Goal: Task Accomplishment & Management: Complete application form

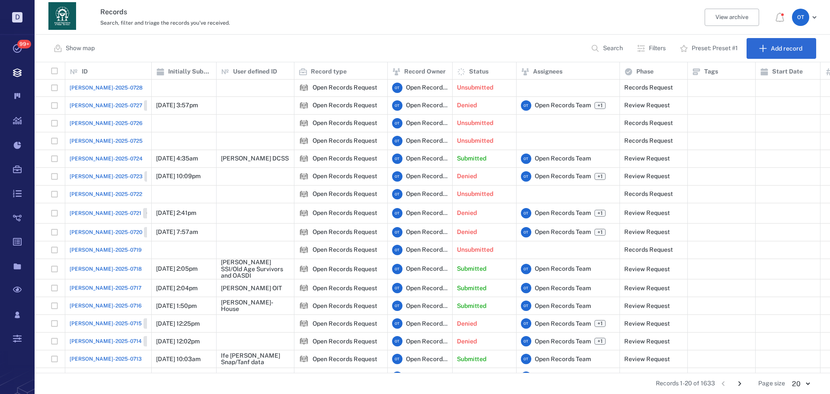
scroll to position [70, 0]
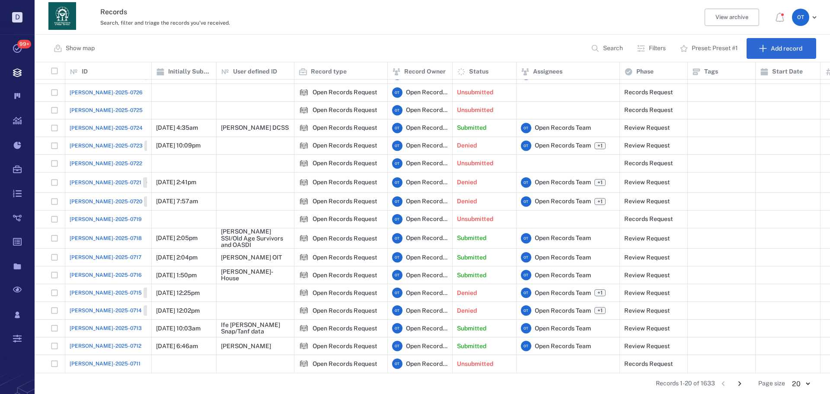
click at [103, 234] on span "[PERSON_NAME]-2025-0718" at bounding box center [106, 238] width 72 height 8
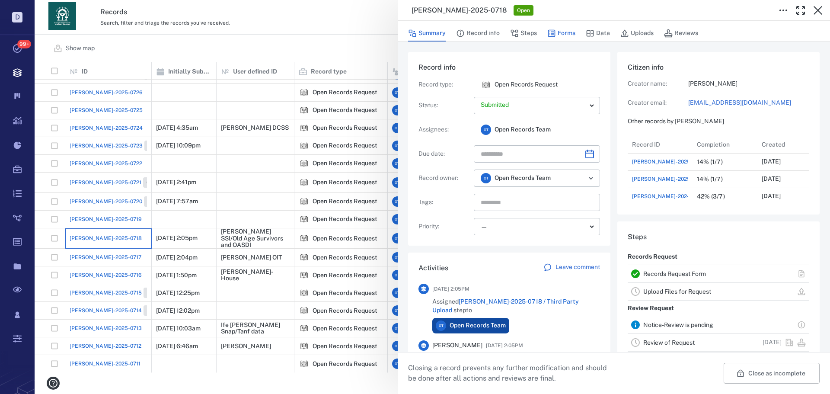
scroll to position [121, 165]
click at [562, 35] on button "Forms" at bounding box center [561, 33] width 28 height 16
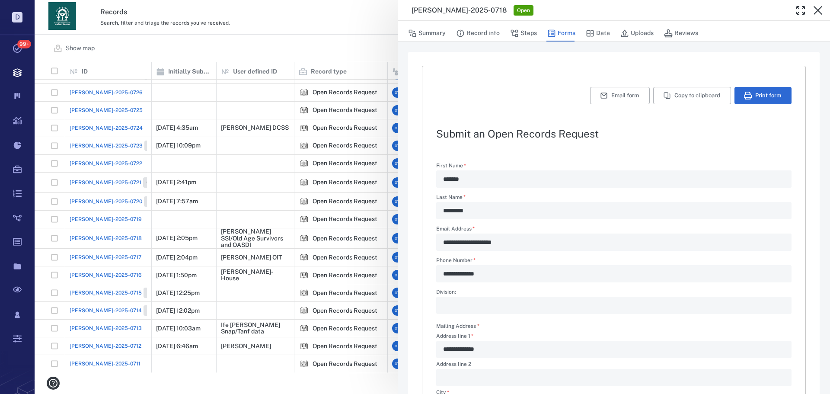
scroll to position [328, 0]
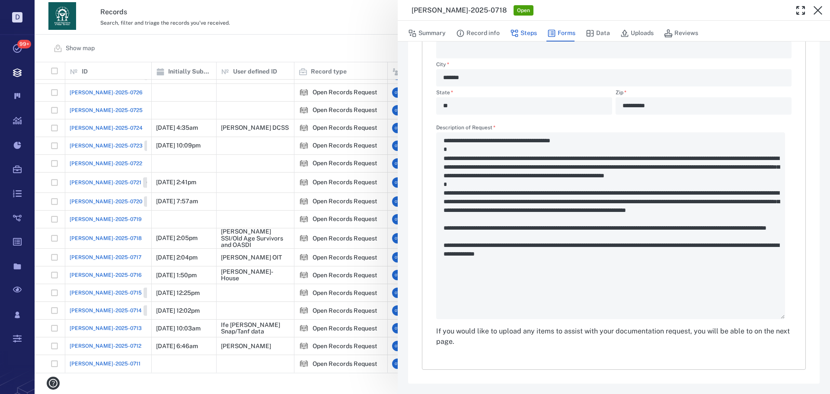
click at [528, 33] on button "Steps" at bounding box center [523, 33] width 27 height 16
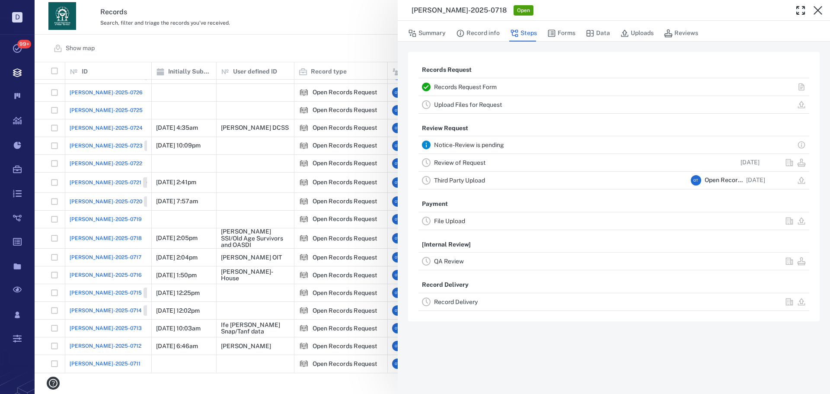
click at [469, 160] on link "Review of Request" at bounding box center [459, 162] width 51 height 7
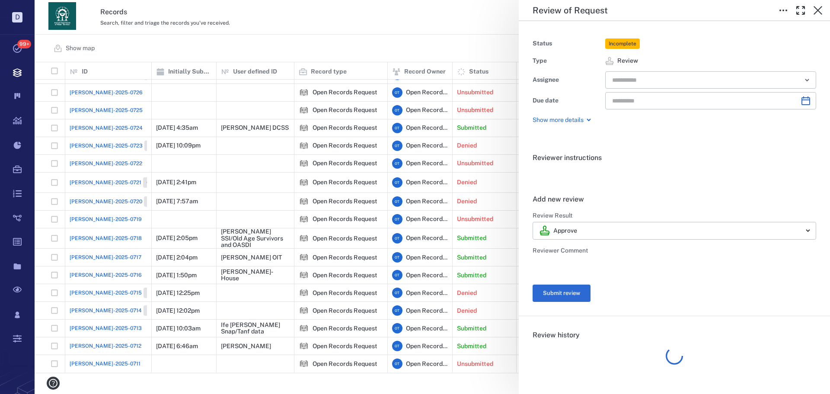
type input "**********"
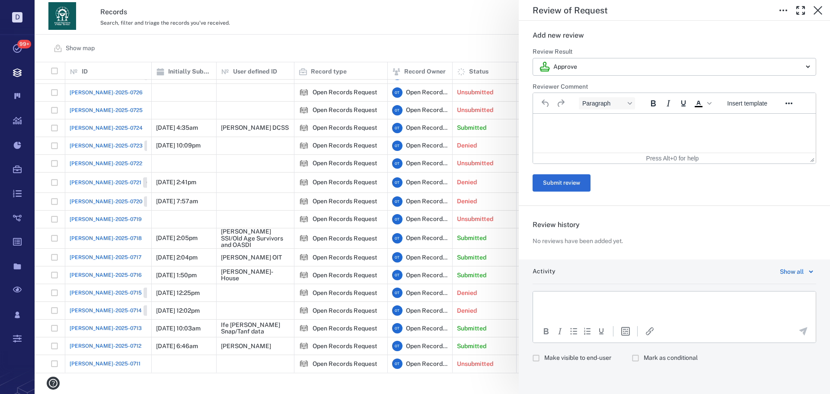
click at [592, 313] on html at bounding box center [674, 302] width 283 height 22
click at [578, 357] on span "Make visible to end-user" at bounding box center [577, 358] width 67 height 9
click at [601, 308] on html at bounding box center [674, 302] width 283 height 22
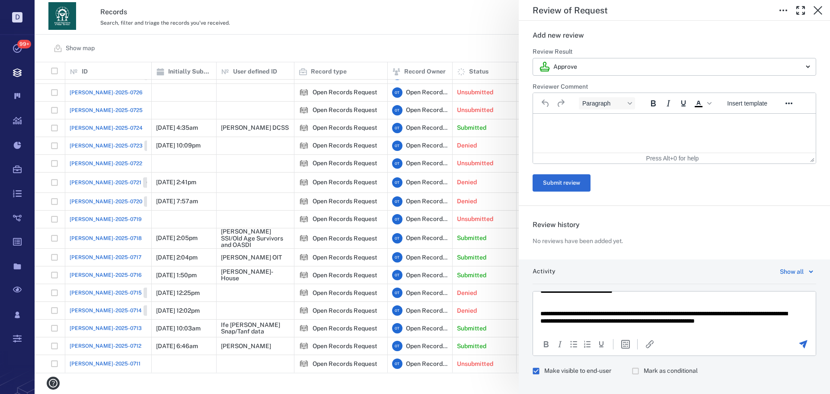
scroll to position [16, 0]
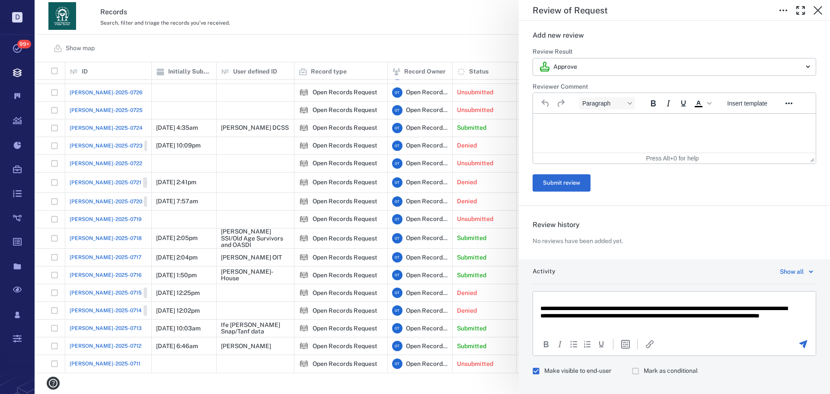
click at [687, 329] on html "**********" at bounding box center [674, 304] width 283 height 59
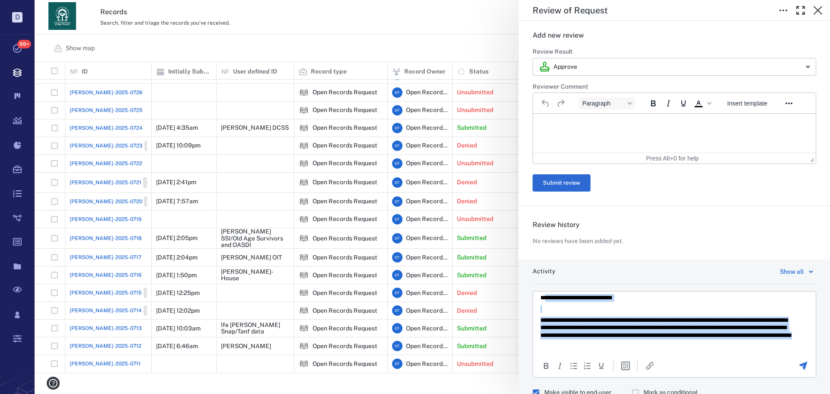
scroll to position [0, 0]
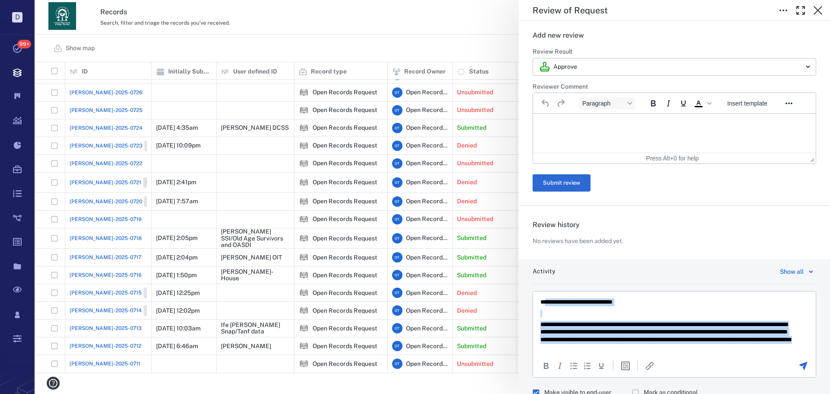
drag, startPoint x: 723, startPoint y: 343, endPoint x: 549, endPoint y: 296, distance: 180.9
click at [549, 296] on html "**********" at bounding box center [674, 324] width 283 height 67
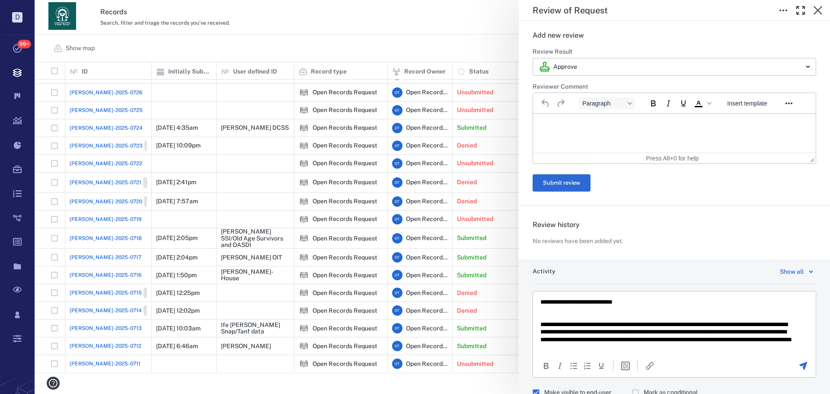
click at [548, 297] on html "**********" at bounding box center [674, 324] width 283 height 67
click at [547, 299] on p "**********" at bounding box center [668, 302] width 255 height 8
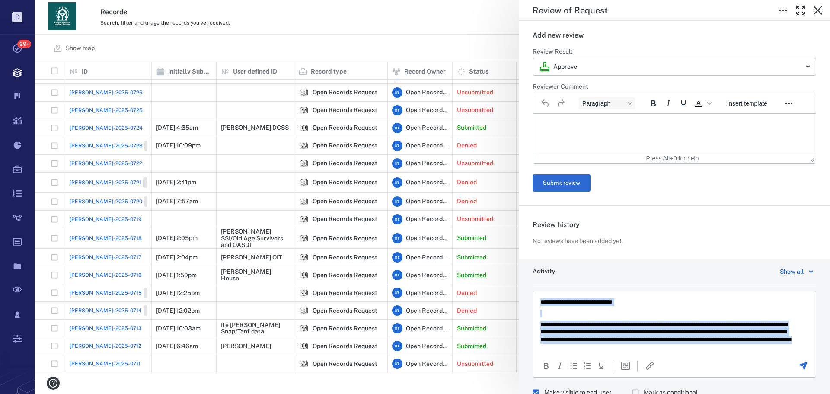
scroll to position [4, 0]
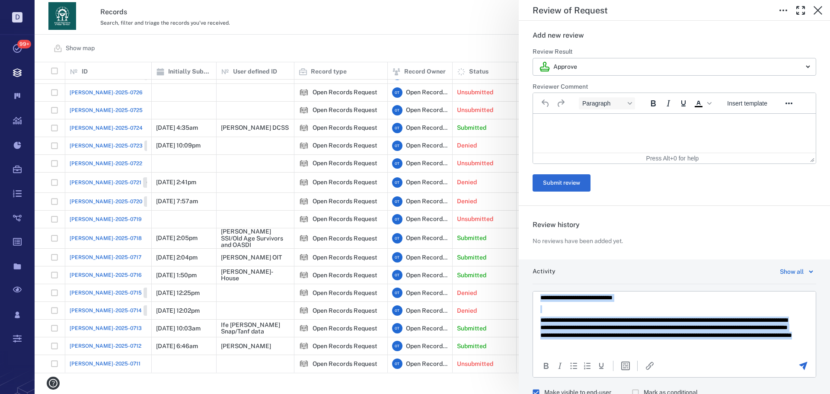
drag, startPoint x: 541, startPoint y: 299, endPoint x: 739, endPoint y: 346, distance: 203.7
click at [740, 348] on html "**********" at bounding box center [674, 320] width 283 height 67
copy body "**********"
click at [733, 331] on p "**********" at bounding box center [668, 332] width 255 height 30
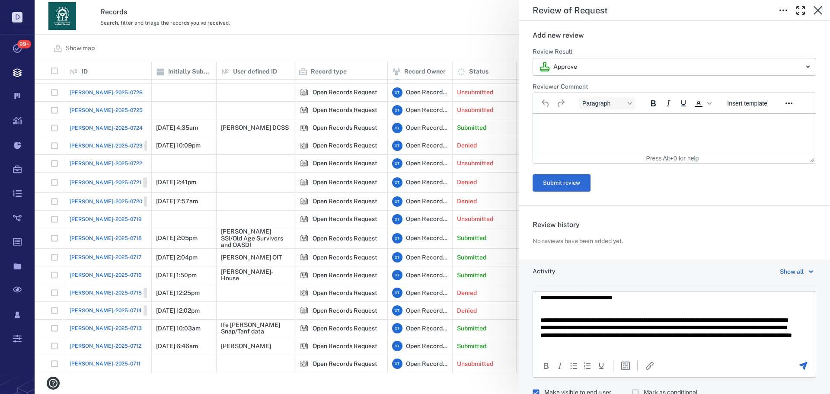
click at [729, 342] on p "**********" at bounding box center [668, 332] width 255 height 30
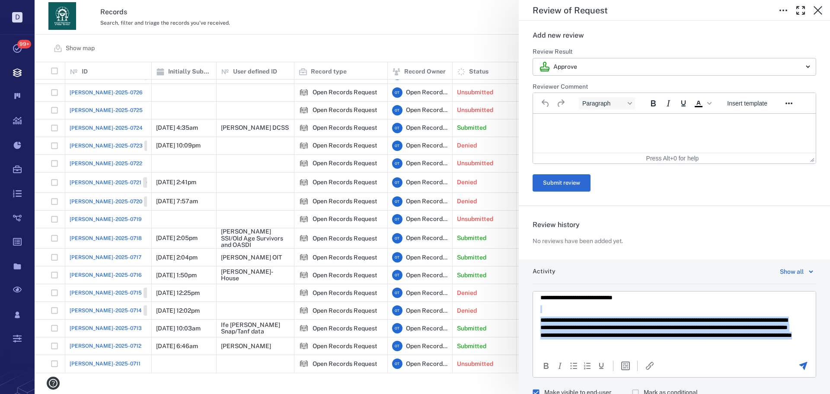
scroll to position [0, 0]
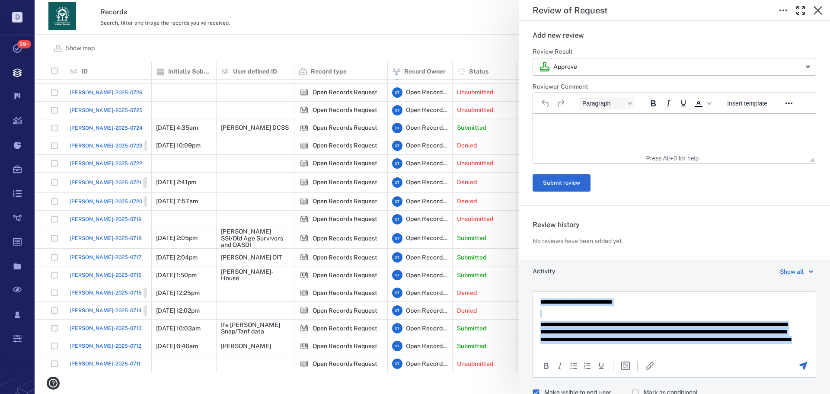
drag, startPoint x: 729, startPoint y: 342, endPoint x: 517, endPoint y: 291, distance: 217.8
click at [533, 291] on html "**********" at bounding box center [674, 324] width 283 height 67
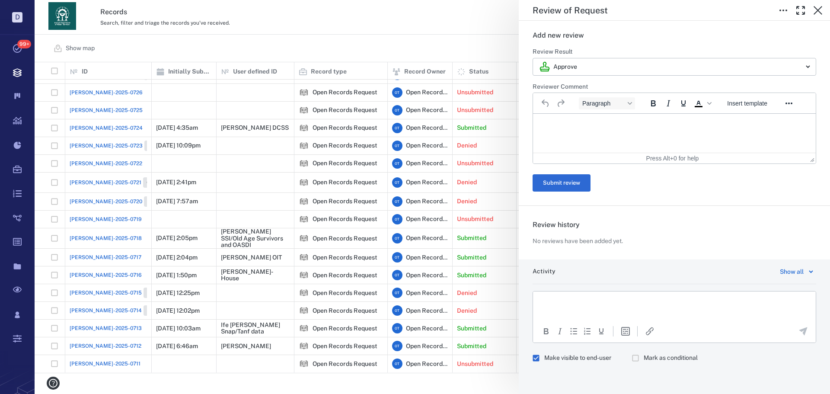
scroll to position [4, 0]
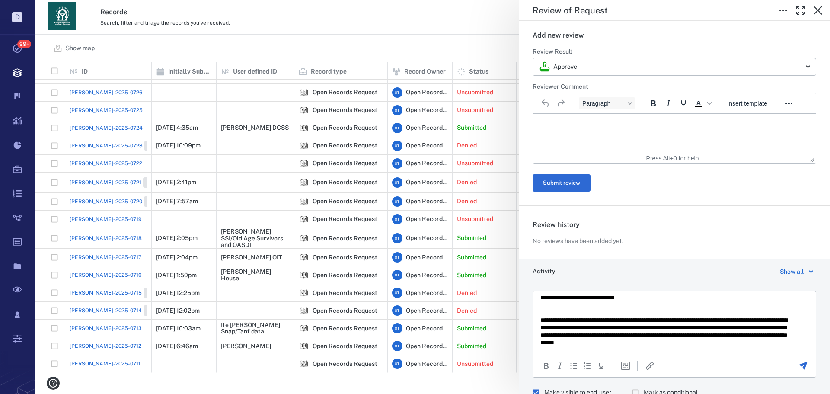
click at [791, 362] on div at bounding box center [803, 366] width 24 height 10
click at [799, 354] on div "To open the popup, press Shift+Enter To open the popup, press Shift+Enter" at bounding box center [674, 365] width 283 height 23
click at [802, 365] on icon "Send the comment" at bounding box center [803, 366] width 10 height 10
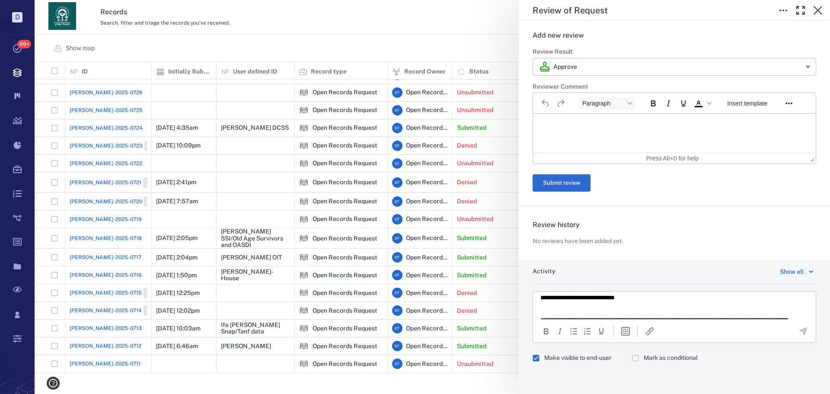
scroll to position [0, 0]
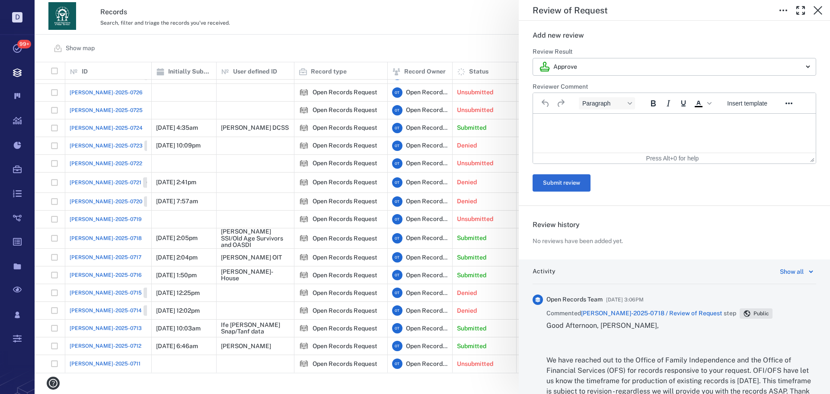
click at [487, 27] on div "**********" at bounding box center [433, 197] width 796 height 394
click at [390, 219] on div "**********" at bounding box center [433, 197] width 796 height 394
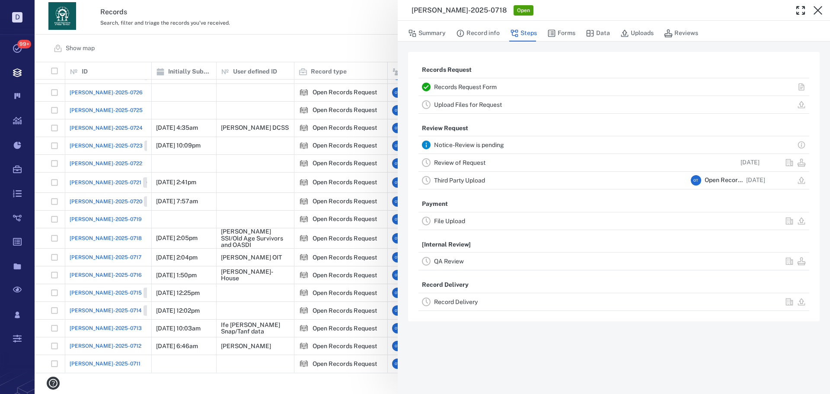
drag, startPoint x: 304, startPoint y: 319, endPoint x: 704, endPoint y: 378, distance: 405.1
click at [304, 319] on div "[PERSON_NAME]-2025-0718 Open Summary Record info Steps Forms Data Uploads Revie…" at bounding box center [433, 197] width 796 height 394
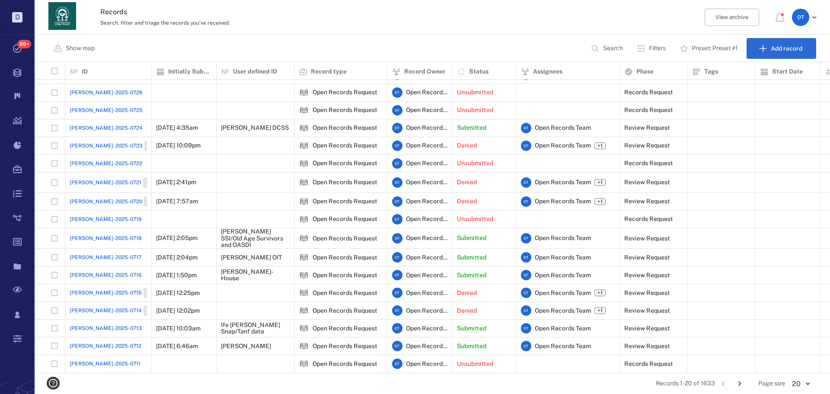
click at [737, 381] on icon "Go to next page" at bounding box center [740, 384] width 10 height 10
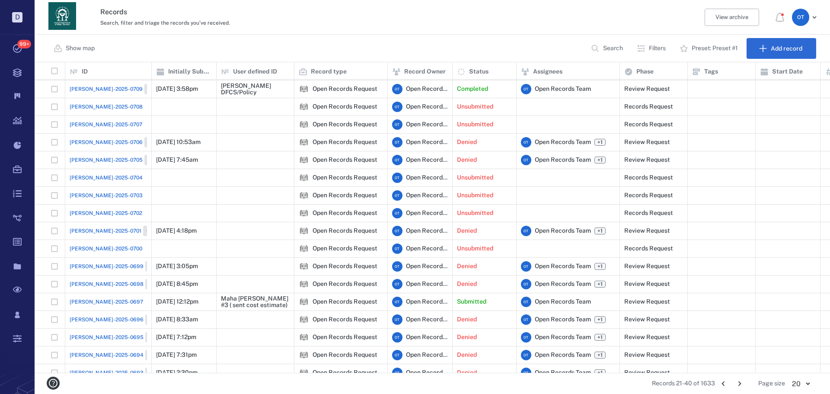
scroll to position [68, 0]
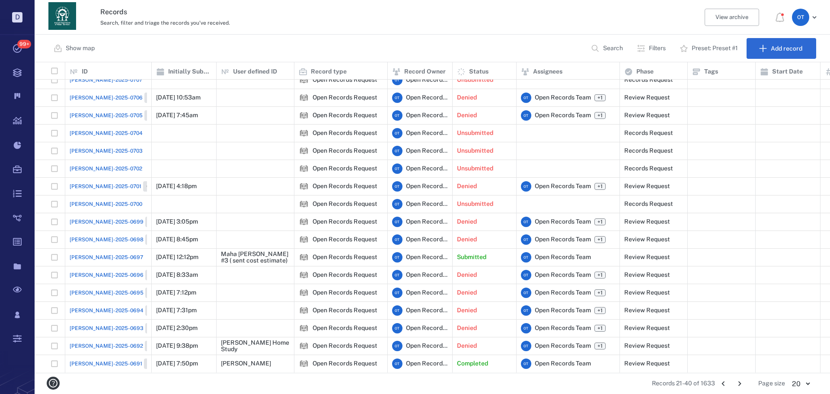
click at [727, 384] on icon "Go to previous page" at bounding box center [724, 384] width 10 height 10
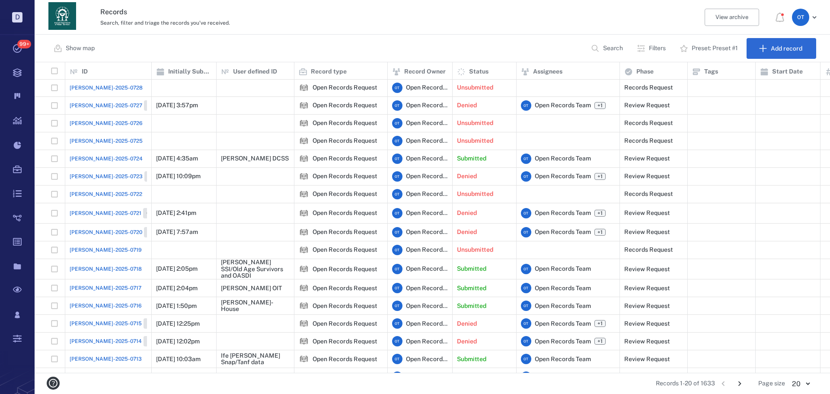
scroll to position [70, 0]
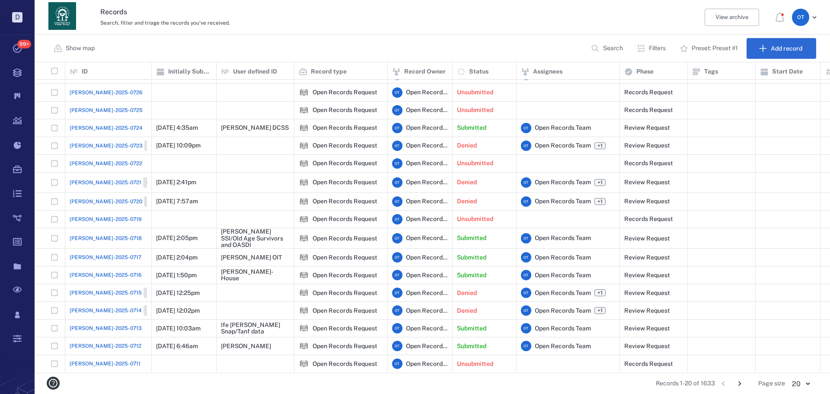
click at [743, 384] on icon "Go to next page" at bounding box center [740, 384] width 10 height 10
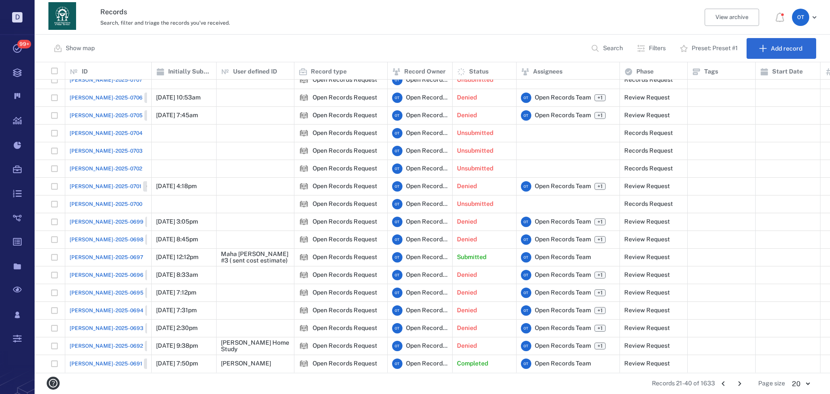
scroll to position [68, 0]
click at [740, 385] on icon "Go to next page" at bounding box center [740, 383] width 3 height 5
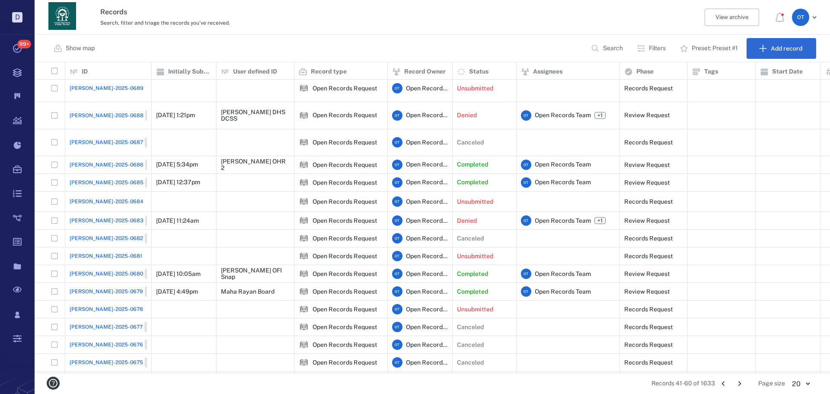
scroll to position [0, 0]
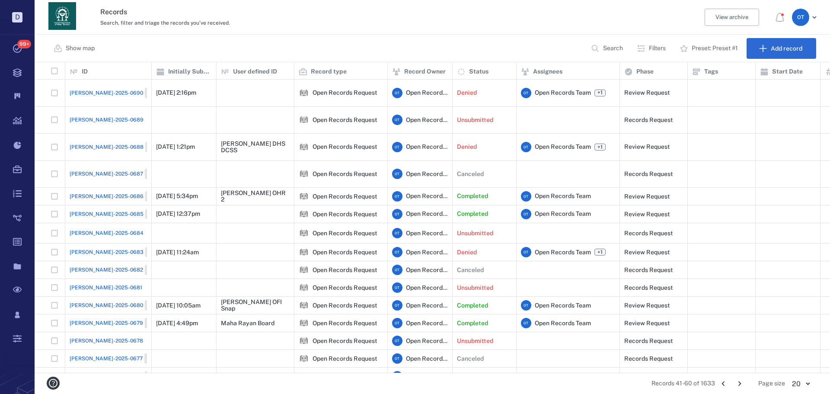
drag, startPoint x: 745, startPoint y: 387, endPoint x: 298, endPoint y: 254, distance: 467.1
click at [745, 387] on button "Go to next page" at bounding box center [740, 384] width 14 height 14
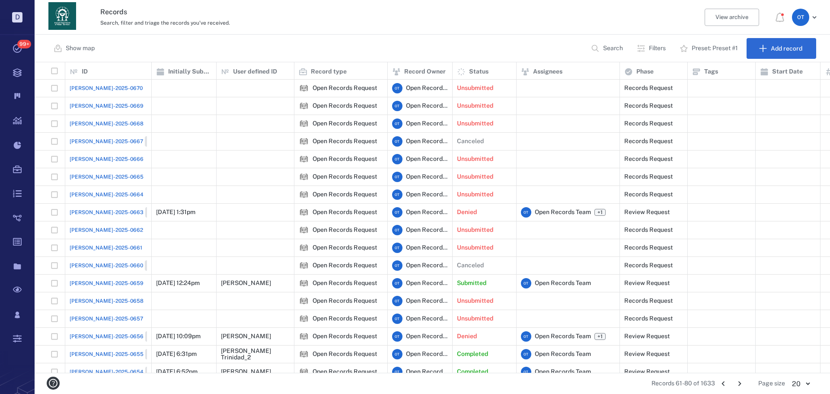
scroll to position [68, 0]
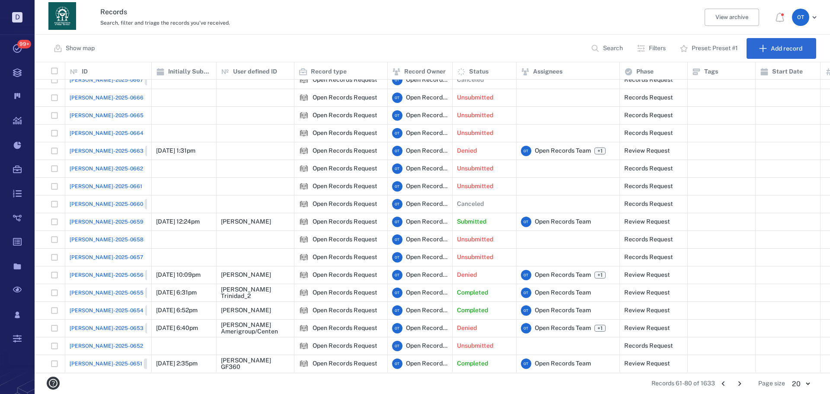
click at [109, 218] on span "[PERSON_NAME]-2025-0659" at bounding box center [107, 222] width 74 height 8
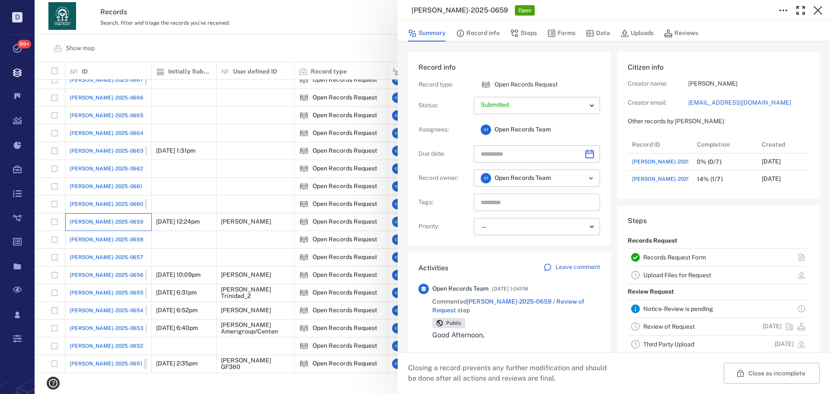
scroll to position [52, 172]
click at [572, 32] on button "Forms" at bounding box center [561, 33] width 28 height 16
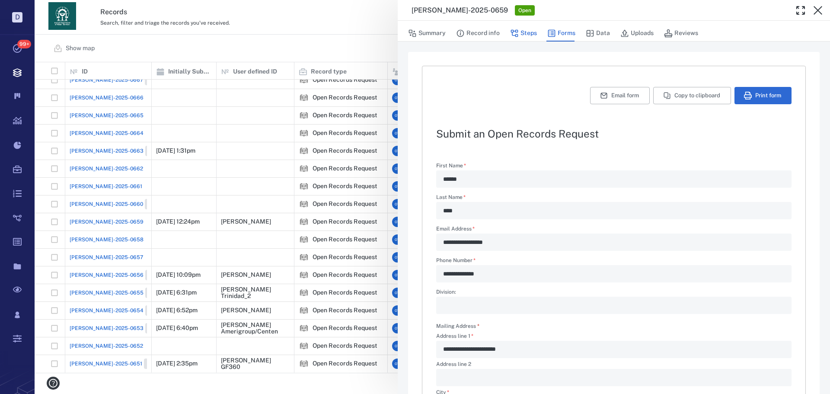
click at [523, 33] on button "Steps" at bounding box center [523, 33] width 27 height 16
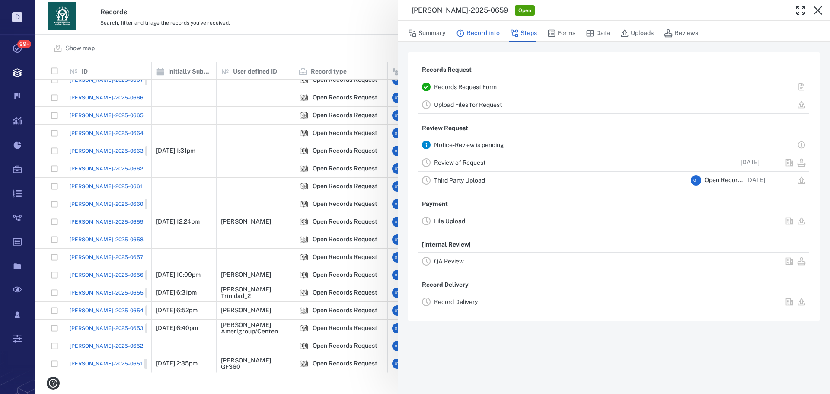
click at [478, 38] on button "Record info" at bounding box center [478, 33] width 44 height 16
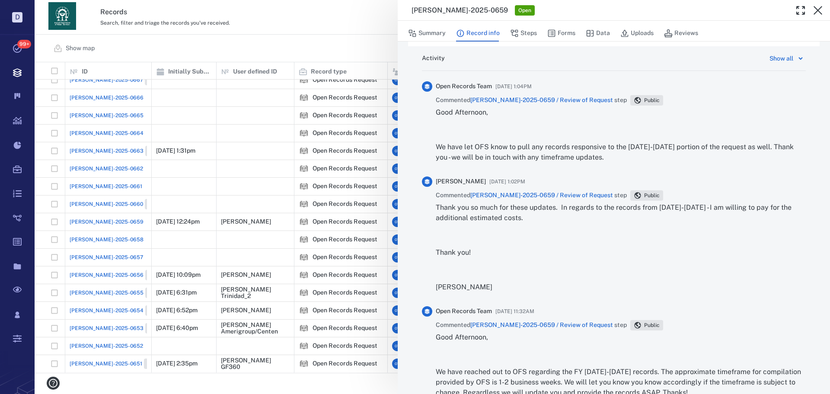
scroll to position [476, 0]
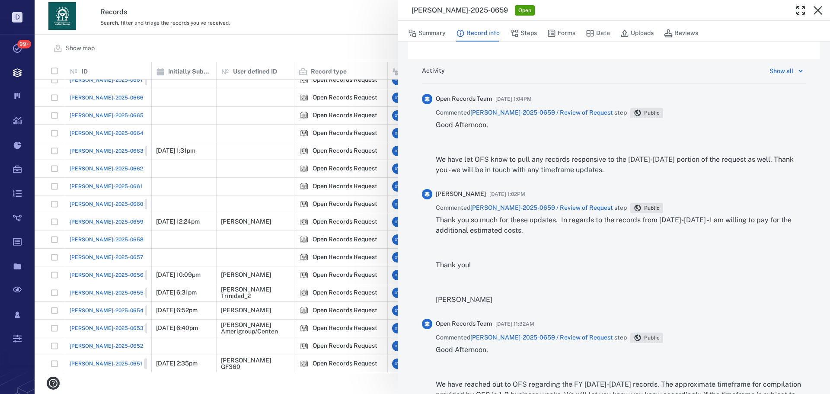
drag, startPoint x: 289, startPoint y: 25, endPoint x: 416, endPoint y: 50, distance: 129.7
click at [289, 25] on div "[PERSON_NAME]-2025-0659 Open Summary Record info Steps Forms Data Uploads Revie…" at bounding box center [433, 197] width 796 height 394
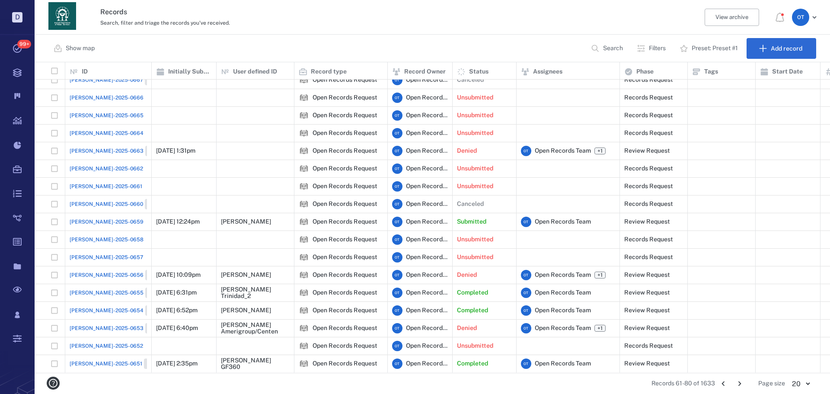
click at [726, 384] on icon "Go to previous page" at bounding box center [724, 384] width 10 height 10
click at [724, 383] on icon "Go to previous page" at bounding box center [724, 384] width 10 height 10
click at [724, 383] on icon "Go to previous page" at bounding box center [723, 383] width 3 height 5
click at [724, 383] on li "pagination navigation" at bounding box center [723, 384] width 16 height 14
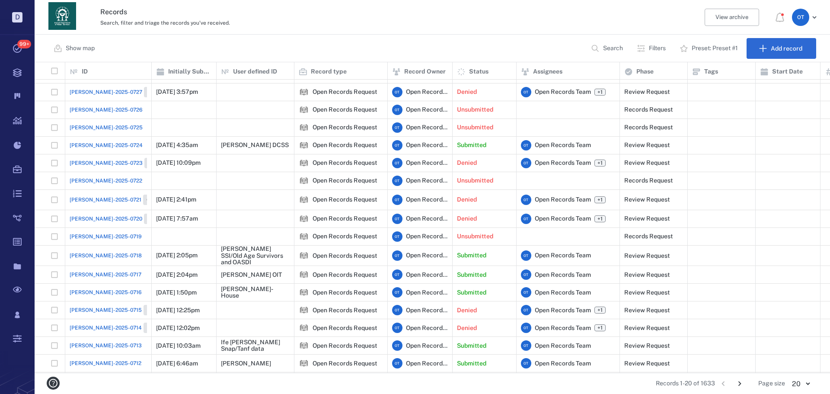
scroll to position [70, 0]
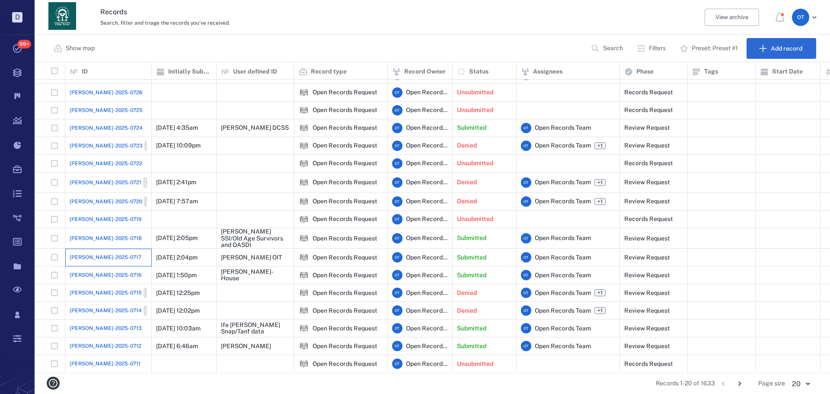
click at [91, 249] on div "[PERSON_NAME]-2025-0717" at bounding box center [108, 257] width 77 height 17
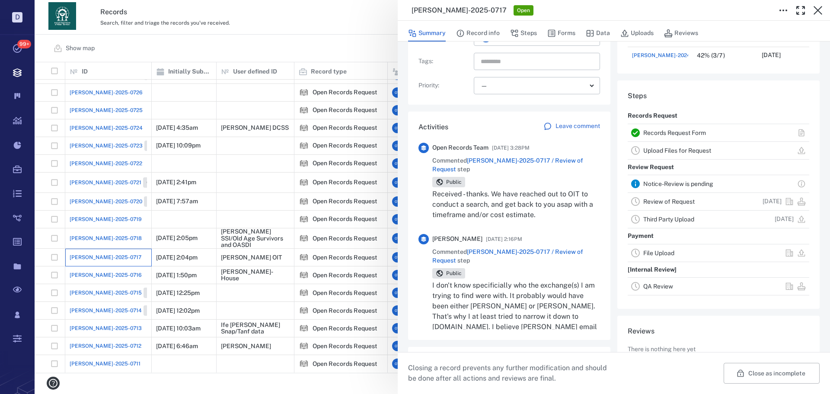
scroll to position [217, 0]
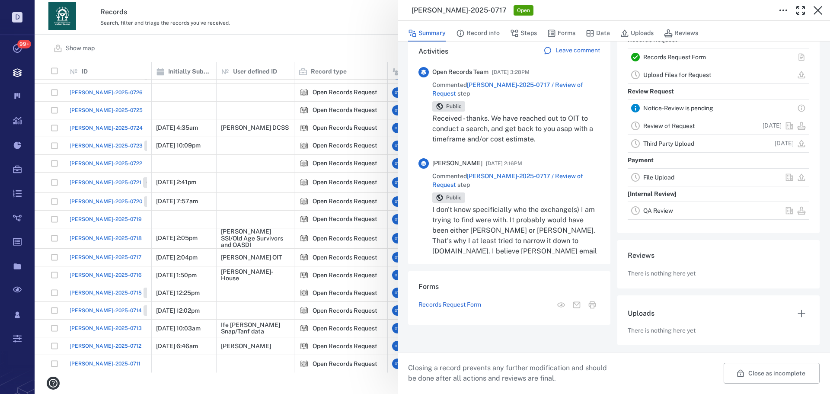
click at [549, 83] on span "[PERSON_NAME]-2025-0717 / Review of Request" at bounding box center [507, 89] width 151 height 16
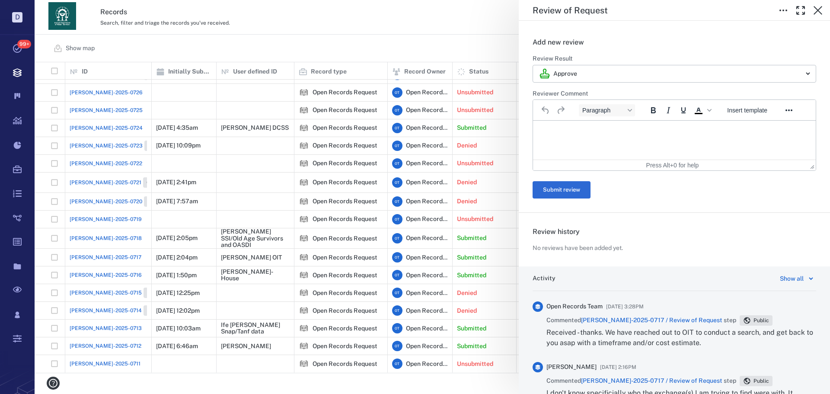
click at [295, 55] on div "**********" at bounding box center [433, 197] width 796 height 394
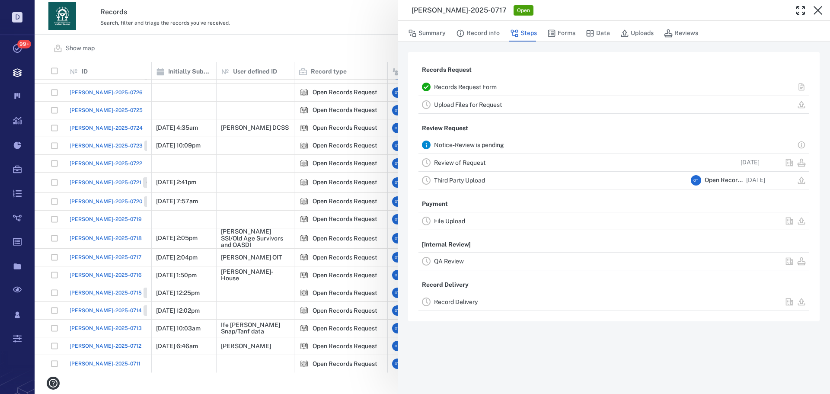
click at [483, 165] on link "Review of Request" at bounding box center [459, 162] width 51 height 7
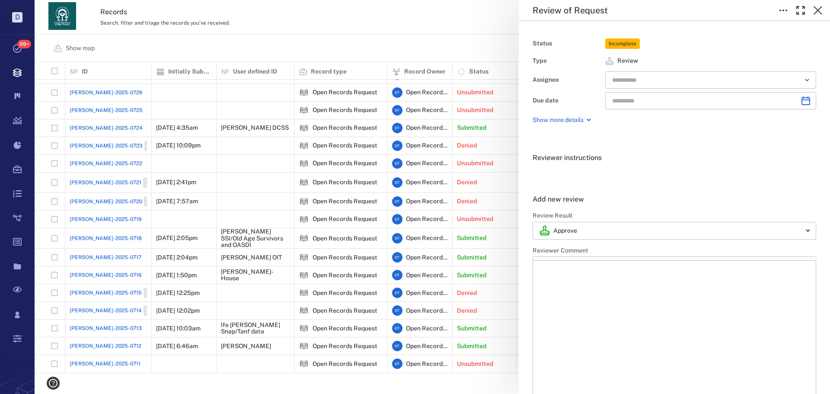
type input "**********"
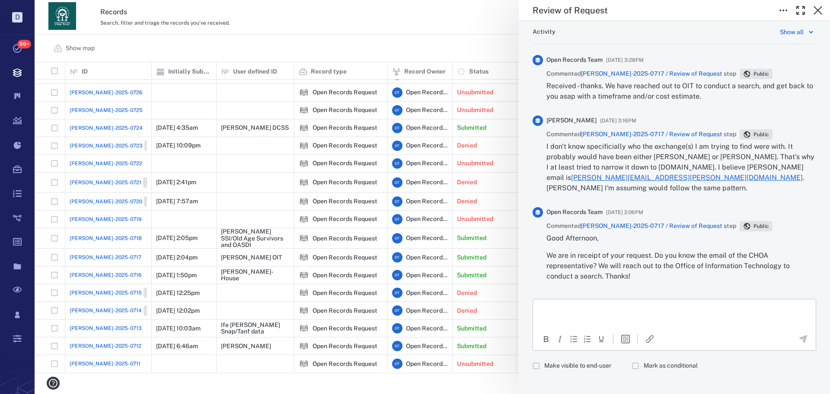
scroll to position [411, 0]
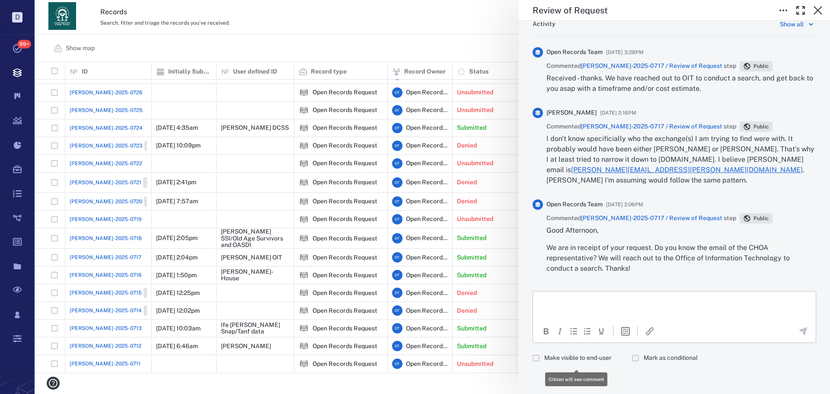
click at [595, 355] on span "Make visible to end-user" at bounding box center [577, 358] width 67 height 9
click at [801, 14] on icon "button" at bounding box center [801, 10] width 10 height 10
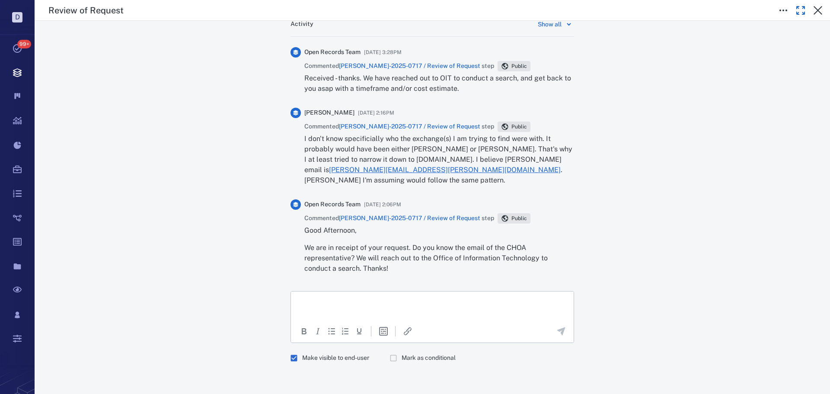
scroll to position [401, 0]
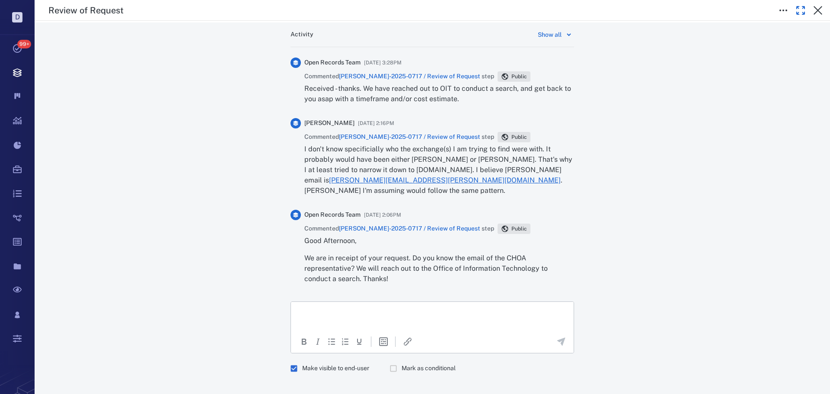
click at [419, 319] on html at bounding box center [432, 313] width 283 height 22
click at [398, 319] on html at bounding box center [432, 313] width 283 height 22
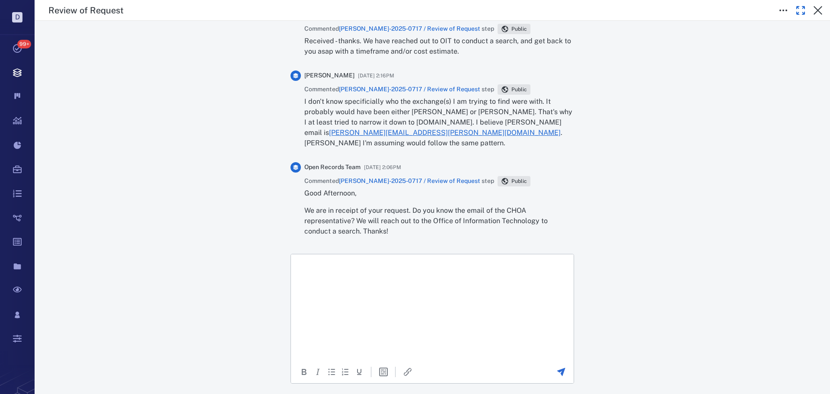
scroll to position [479, 0]
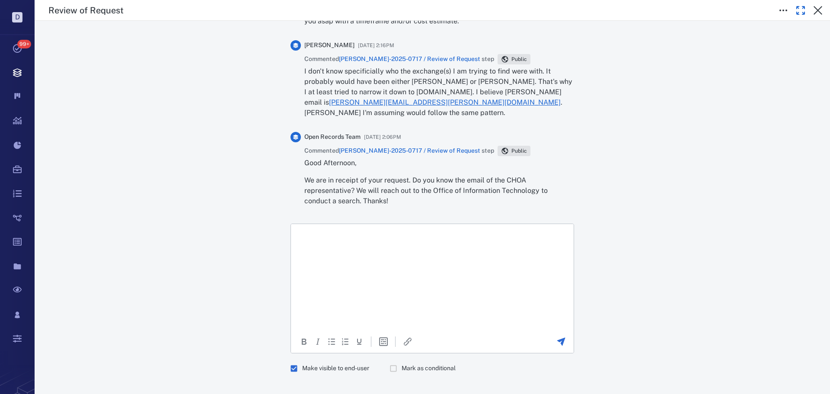
click at [397, 284] on p "Rich Text Area. Press ALT-0 for help." at bounding box center [432, 286] width 268 height 8
click at [384, 336] on div "To open the popup, press Shift+Enter To open the popup, press Shift+Enter" at bounding box center [432, 341] width 283 height 20
click at [384, 338] on rect "Insert template" at bounding box center [384, 342] width 8 height 8
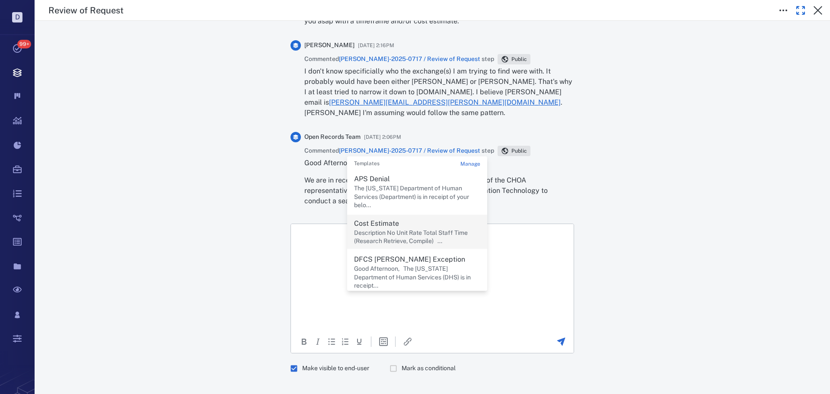
click at [423, 229] on p "Description No Unit Rate Total Staff Time (Research Retrieve, Compile) ..." at bounding box center [417, 236] width 126 height 17
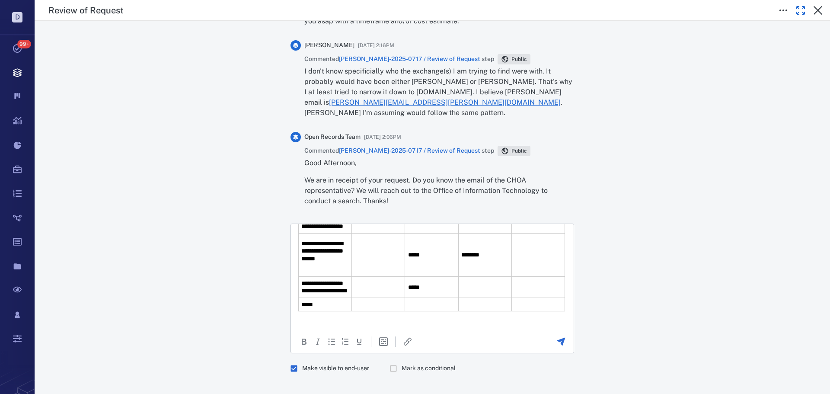
scroll to position [141, 0]
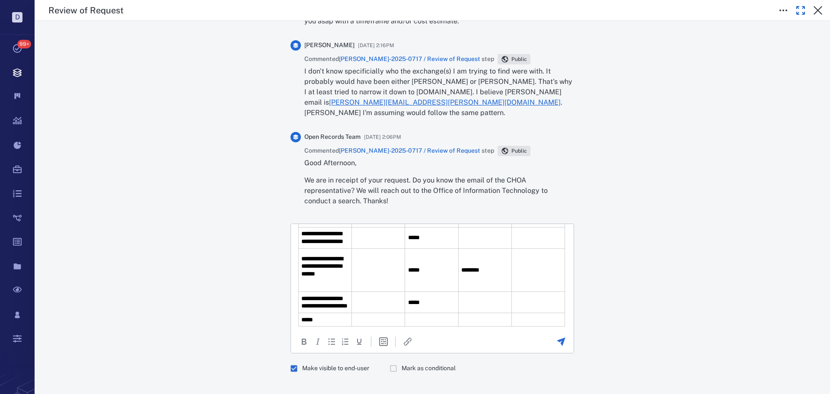
click at [347, 249] on td "**********" at bounding box center [325, 237] width 53 height 21
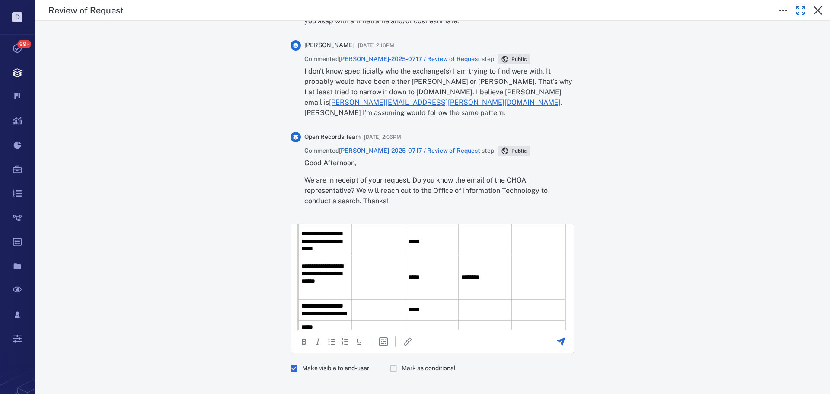
click at [385, 243] on td "Rich Text Area. Press ALT-0 for help." at bounding box center [378, 241] width 53 height 29
click at [523, 284] on td "Rich Text Area. Press ALT-0 for help." at bounding box center [538, 278] width 53 height 44
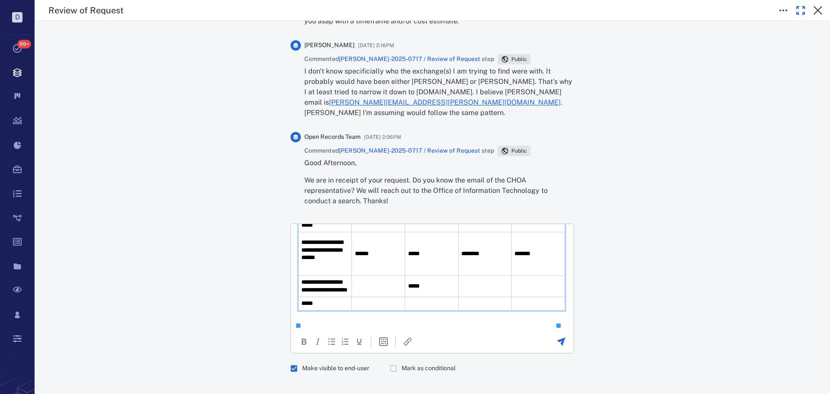
scroll to position [184, 0]
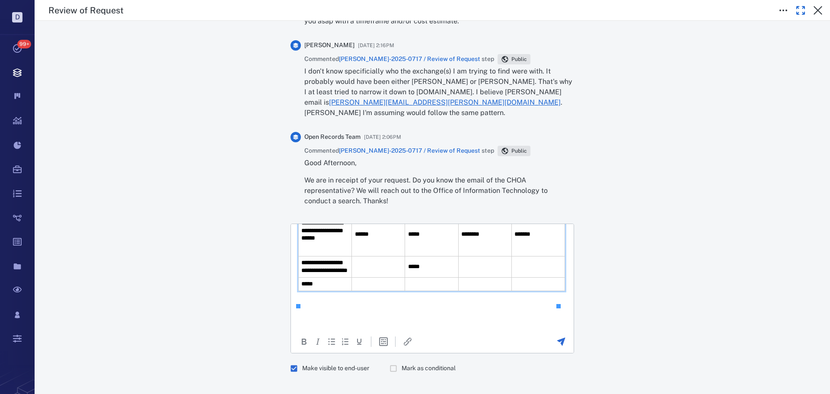
click at [385, 277] on td "Rich Text Area. Press ALT-0 for help." at bounding box center [378, 266] width 53 height 21
click at [463, 273] on td "Rich Text Area. Press ALT-0 for help." at bounding box center [484, 266] width 53 height 21
click at [533, 277] on td "Rich Text Area. Press ALT-0 for help." at bounding box center [538, 266] width 53 height 21
click at [512, 277] on td "*******" at bounding box center [538, 266] width 53 height 21
click at [518, 291] on td "Rich Text Area. Press ALT-0 for help." at bounding box center [538, 283] width 53 height 13
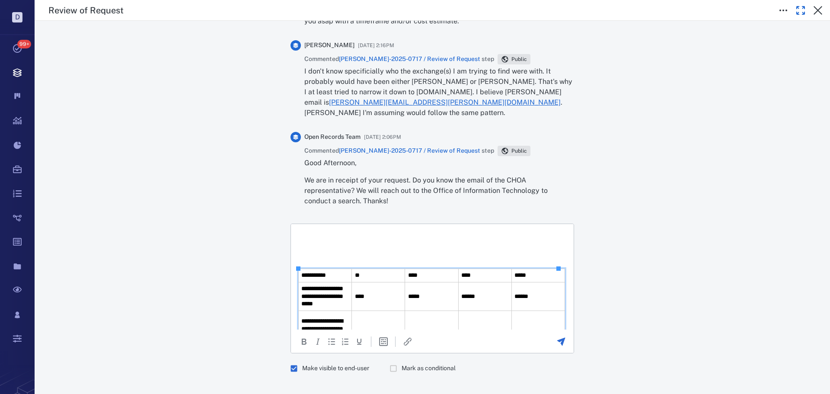
scroll to position [86, 0]
click at [385, 243] on body "**********" at bounding box center [432, 283] width 269 height 278
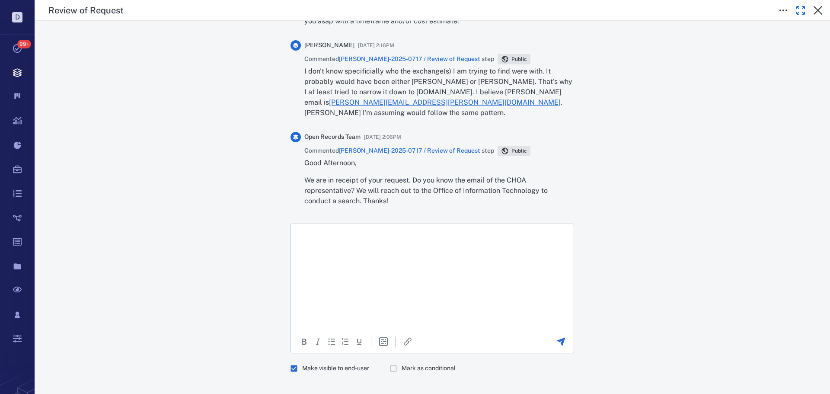
drag, startPoint x: 352, startPoint y: 257, endPoint x: 349, endPoint y: 248, distance: 9.2
click at [351, 256] on p "Rich Text Area. Press ALT-0 for help." at bounding box center [432, 257] width 268 height 8
click at [342, 239] on body "**********" at bounding box center [432, 370] width 269 height 278
click at [333, 234] on p "Rich Text Area. Press ALT-0 for help." at bounding box center [432, 235] width 268 height 8
click at [335, 233] on p "Rich Text Area. Press ALT-0 for help." at bounding box center [432, 235] width 268 height 8
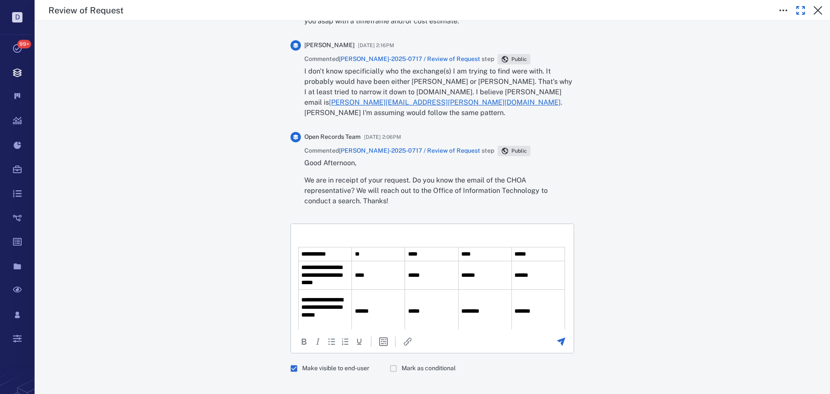
scroll to position [259, 0]
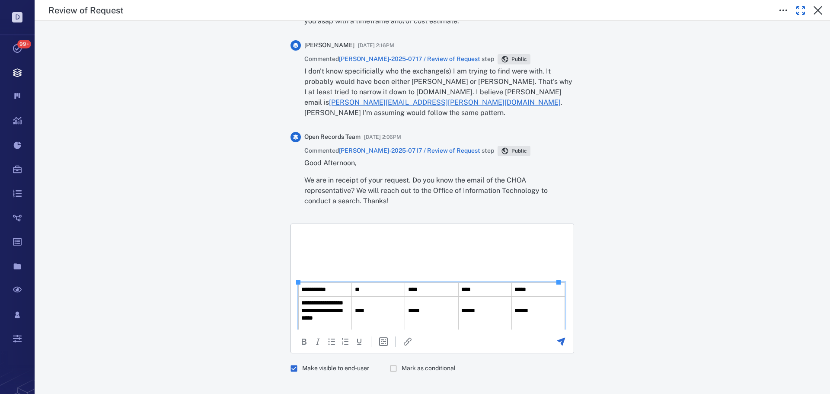
drag, startPoint x: 314, startPoint y: 284, endPoint x: 314, endPoint y: 277, distance: 6.5
click at [313, 282] on table "**********" at bounding box center [431, 342] width 267 height 121
click at [315, 269] on body "**********" at bounding box center [432, 203] width 269 height 465
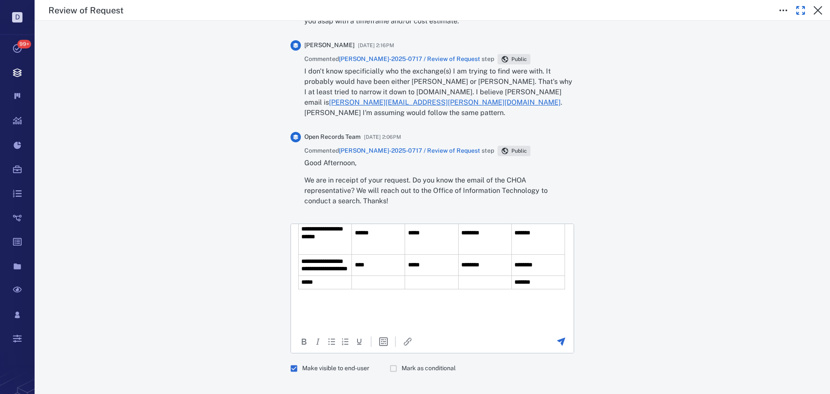
scroll to position [310, 0]
click at [395, 305] on p "Rich Text Area. Press ALT-0 for help." at bounding box center [432, 308] width 268 height 8
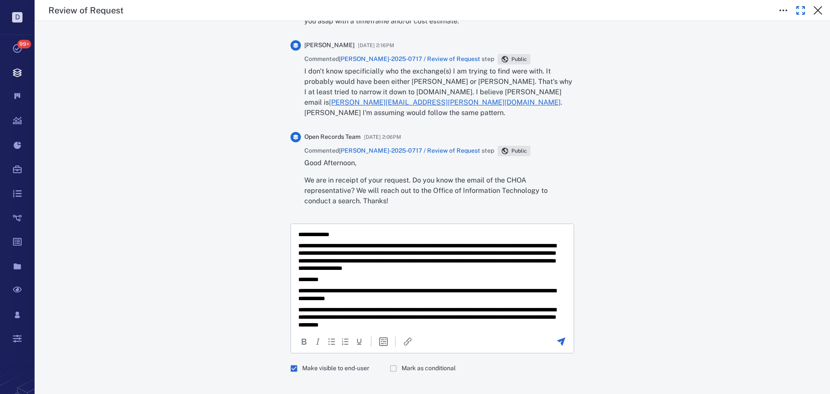
scroll to position [43, 0]
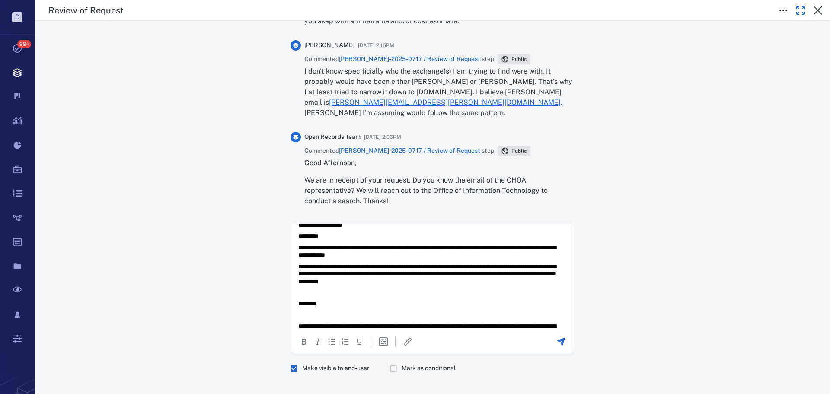
drag, startPoint x: 460, startPoint y: 279, endPoint x: 467, endPoint y: 283, distance: 7.6
click at [467, 283] on p "**********" at bounding box center [429, 274] width 262 height 23
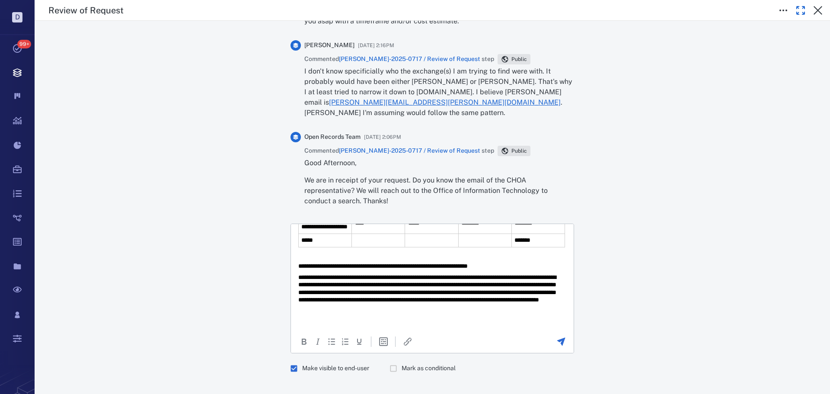
scroll to position [352, 0]
click at [559, 338] on icon "Send the comment" at bounding box center [561, 342] width 8 height 8
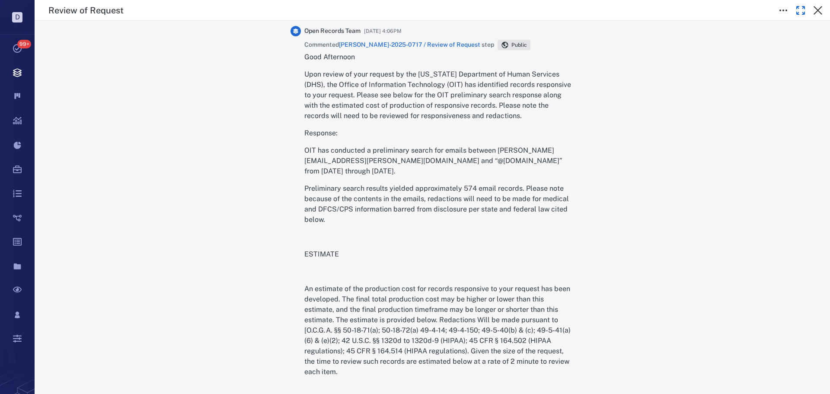
scroll to position [86, 0]
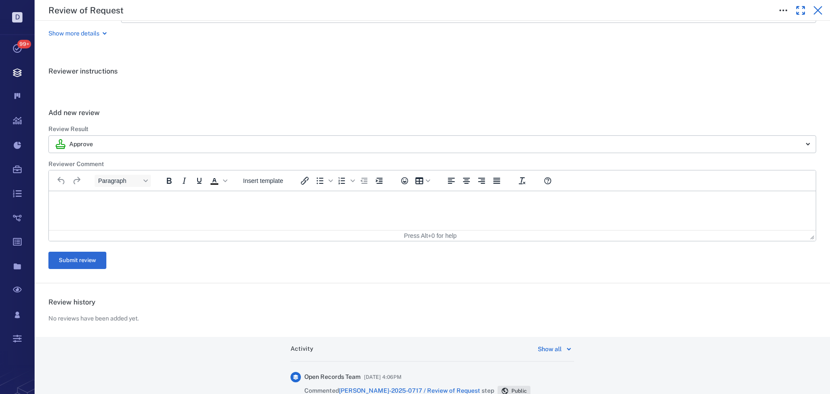
click at [826, 14] on div "Review of Request" at bounding box center [433, 10] width 796 height 21
click at [825, 14] on button "button" at bounding box center [817, 10] width 17 height 17
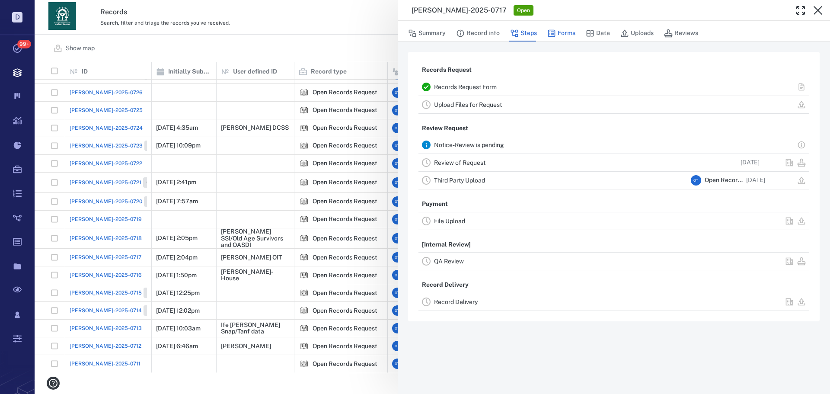
click at [550, 27] on button "Forms" at bounding box center [561, 33] width 28 height 16
click at [556, 31] on button "Forms" at bounding box center [561, 33] width 28 height 16
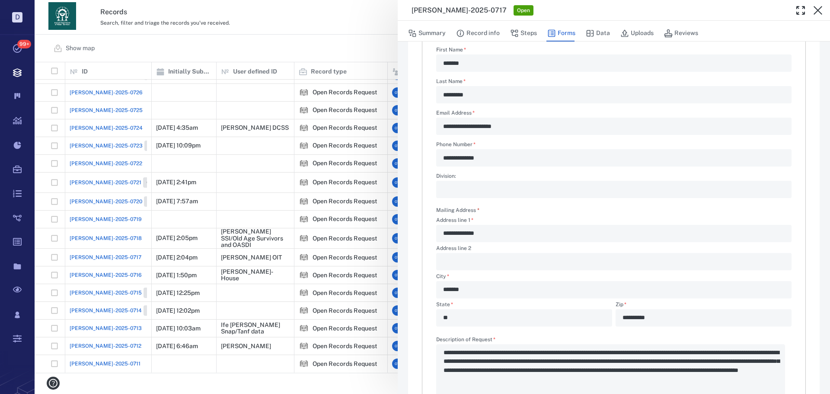
scroll to position [224, 0]
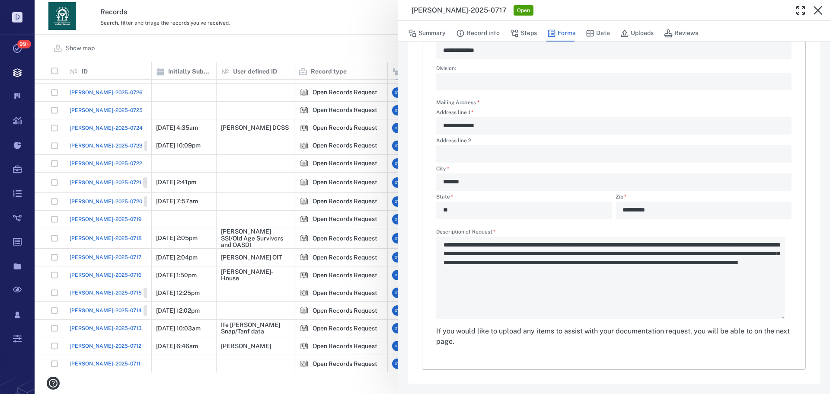
click at [343, 47] on div "**********" at bounding box center [433, 197] width 796 height 394
click at [340, 45] on div "Show map Search Filters Preset: Preset #1 Add record" at bounding box center [433, 49] width 796 height 28
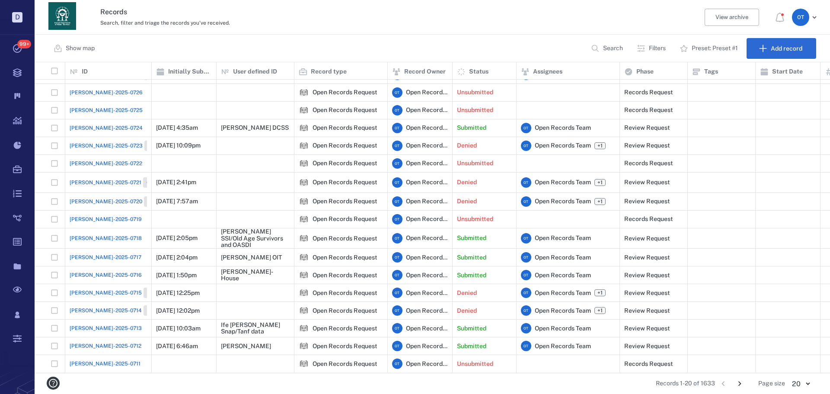
click at [95, 271] on span "[PERSON_NAME]-2025-0716" at bounding box center [106, 275] width 72 height 8
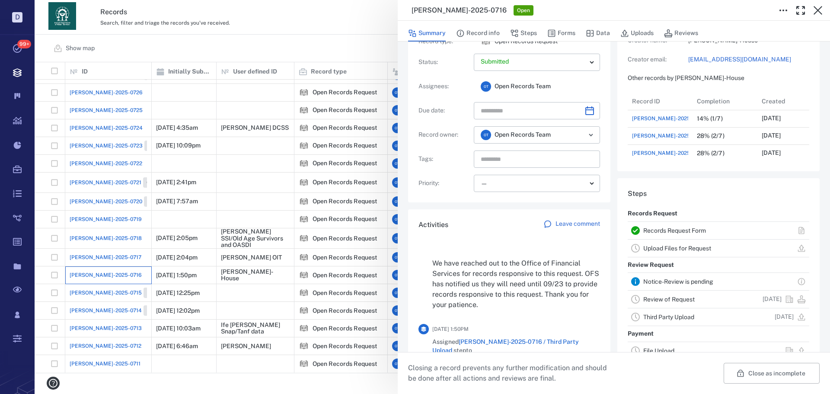
scroll to position [43, 0]
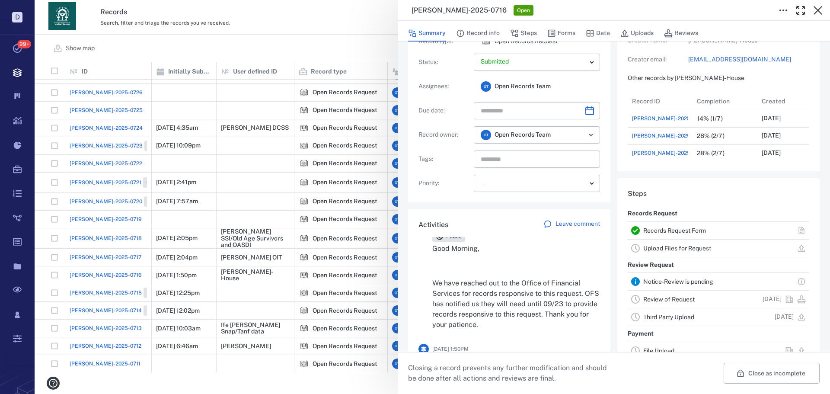
drag, startPoint x: 310, startPoint y: 48, endPoint x: 310, endPoint y: 42, distance: 5.7
click at [310, 45] on div "[PERSON_NAME]-2025-0716 Open Summary Record info Steps Forms Data Uploads Revie…" at bounding box center [433, 197] width 796 height 394
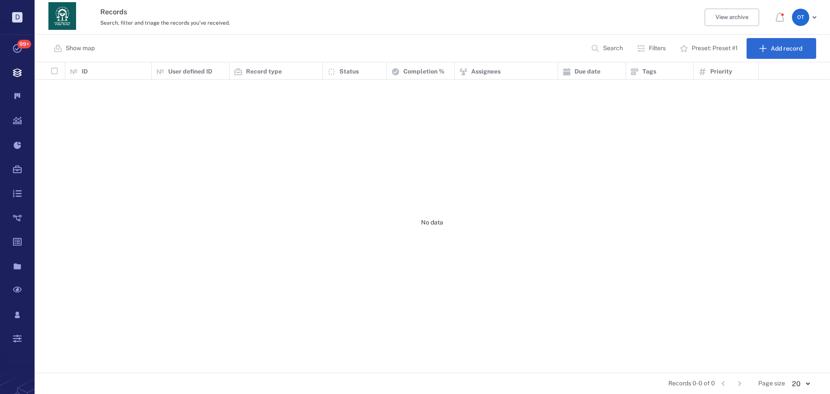
scroll to position [304, 790]
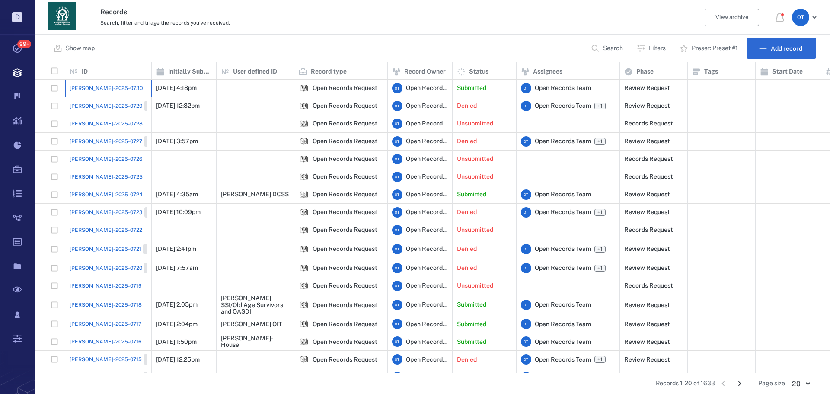
click at [120, 96] on div "[PERSON_NAME]-2025-0730" at bounding box center [108, 88] width 77 height 17
click at [86, 84] on div "[PERSON_NAME]-2025-0730" at bounding box center [108, 88] width 77 height 17
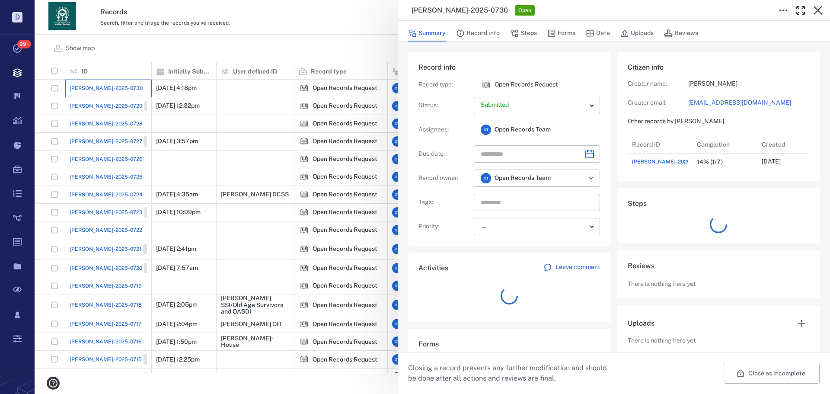
scroll to position [35, 172]
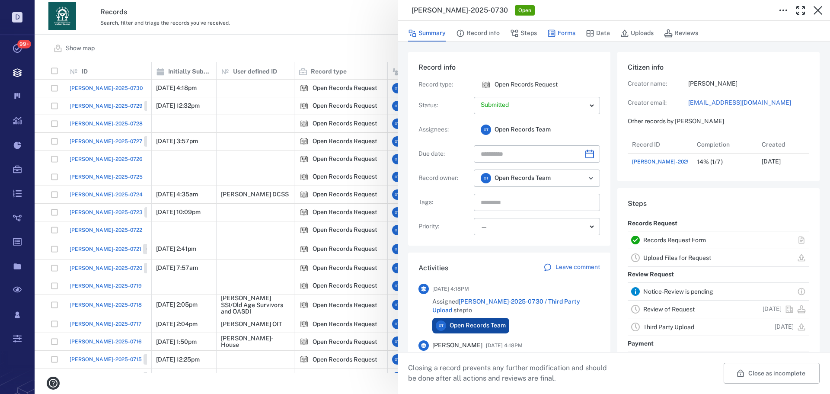
click at [555, 30] on icon "button" at bounding box center [551, 33] width 9 height 9
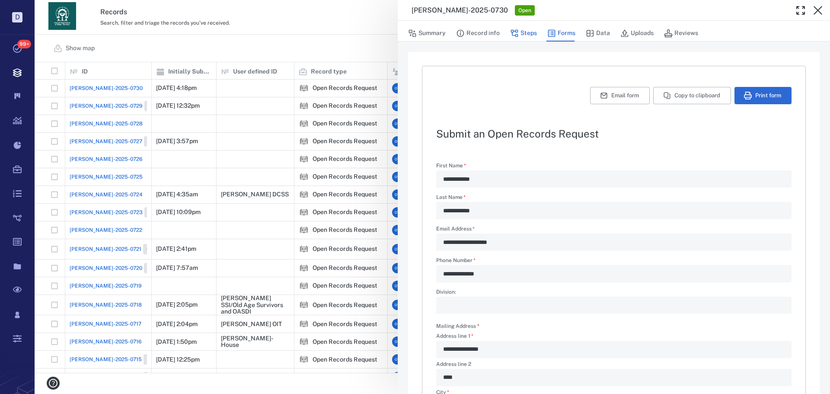
click at [519, 27] on button "Steps" at bounding box center [523, 33] width 27 height 16
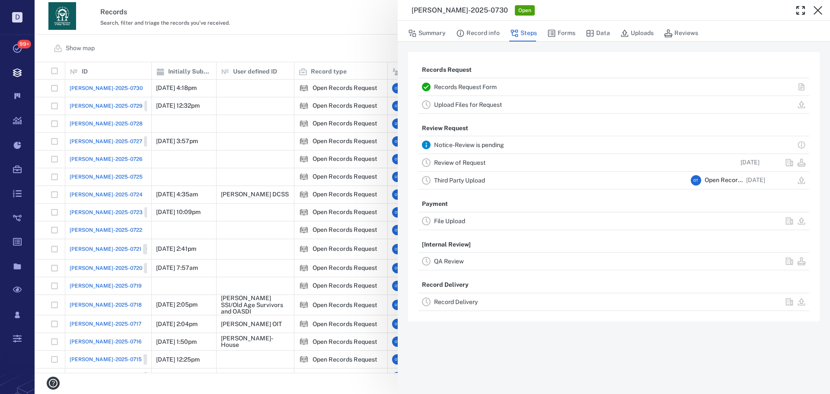
click at [476, 165] on link "Review of Request" at bounding box center [459, 162] width 51 height 7
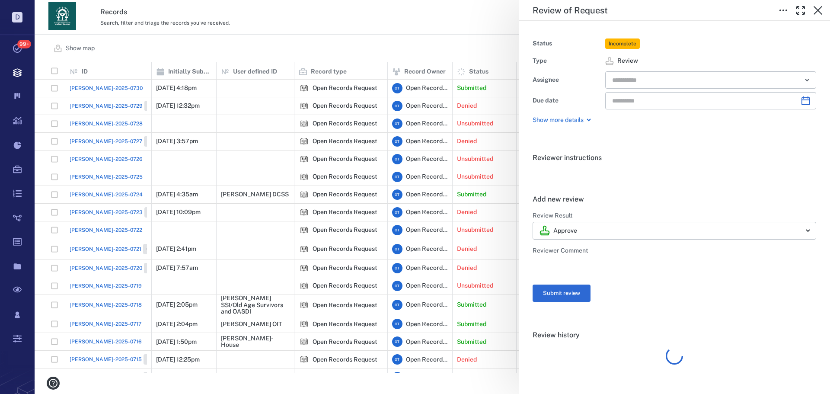
type input "**********"
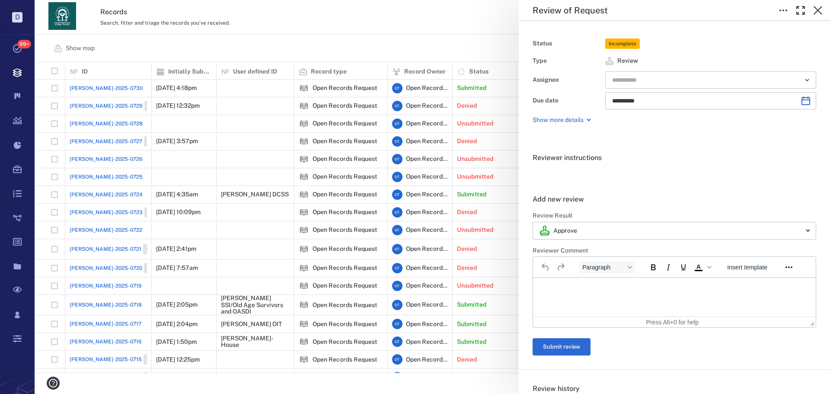
click at [658, 77] on input "text" at bounding box center [700, 80] width 179 height 12
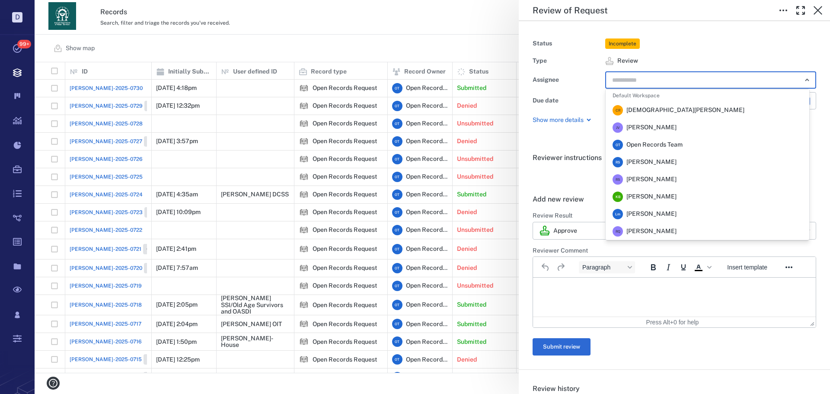
click at [655, 162] on span "Rochelle Stembridge" at bounding box center [652, 162] width 50 height 9
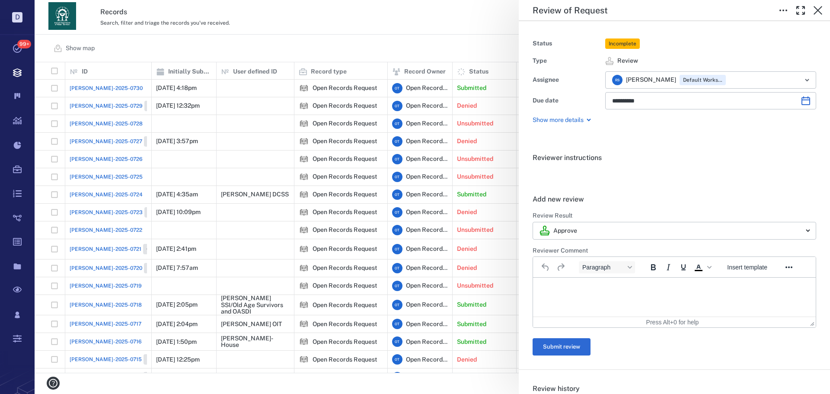
click at [408, 34] on div "**********" at bounding box center [433, 197] width 796 height 394
click at [410, 34] on div "Records Search, filter and triage the records you've received. View archive O T" at bounding box center [433, 17] width 796 height 35
